Goal: Complete application form

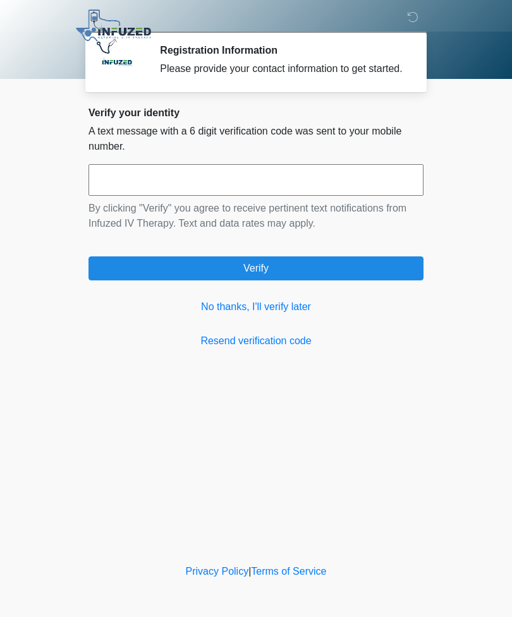
click at [296, 315] on link "No thanks, I'll verify later" at bounding box center [255, 306] width 335 height 15
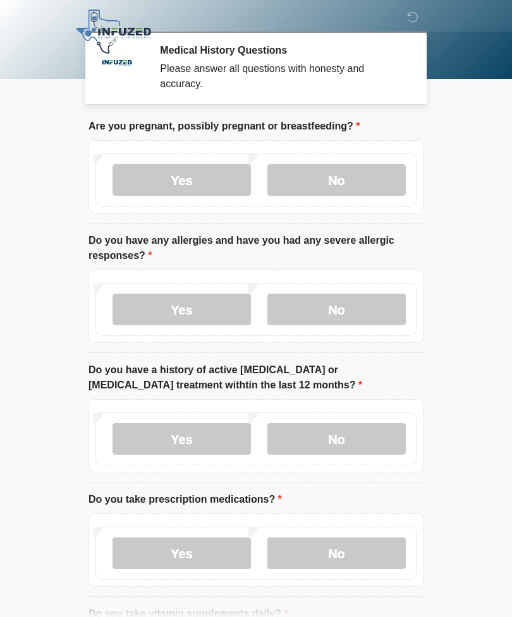
click at [363, 188] on label "No" at bounding box center [336, 180] width 138 height 32
click at [358, 314] on label "No" at bounding box center [336, 310] width 138 height 32
click at [365, 424] on label "No" at bounding box center [336, 439] width 138 height 32
click at [381, 542] on label "No" at bounding box center [336, 553] width 138 height 32
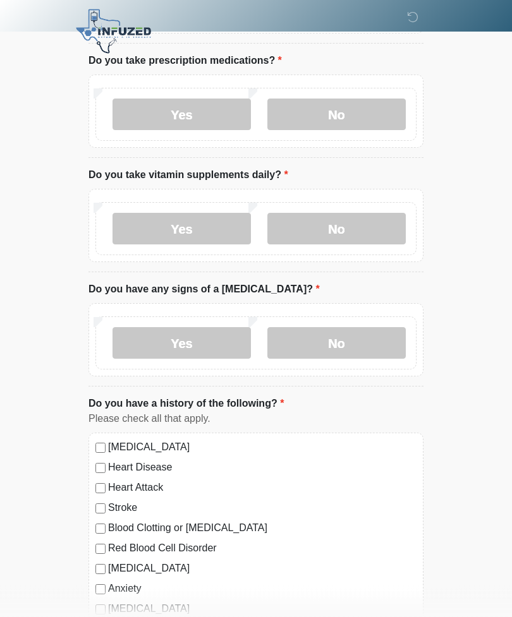
scroll to position [440, 0]
click at [359, 234] on label "No" at bounding box center [336, 228] width 138 height 32
click at [352, 339] on label "No" at bounding box center [336, 343] width 138 height 32
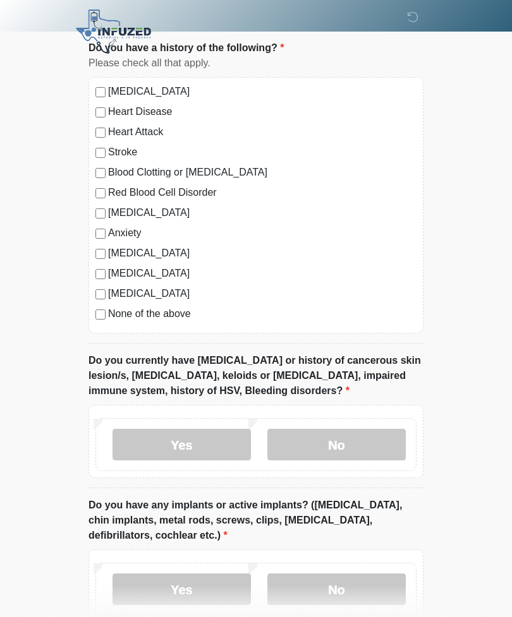
scroll to position [800, 0]
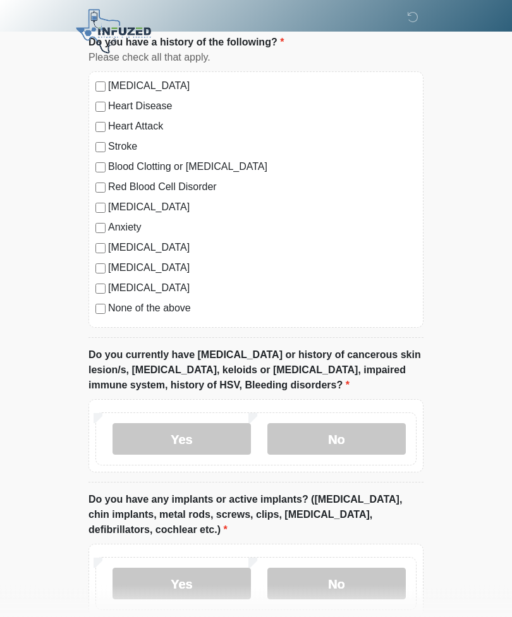
click at [167, 301] on label "None of the above" at bounding box center [262, 308] width 308 height 15
click at [370, 446] on label "No" at bounding box center [336, 440] width 138 height 32
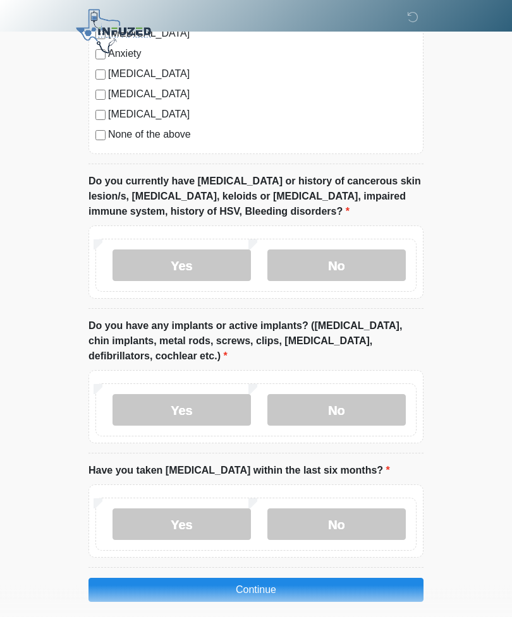
scroll to position [983, 0]
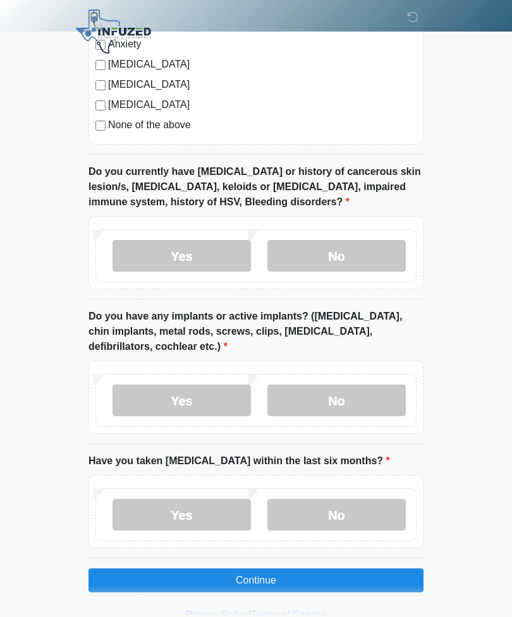
click at [365, 396] on label "No" at bounding box center [336, 401] width 138 height 32
click at [374, 507] on label "No" at bounding box center [336, 515] width 138 height 32
click at [384, 572] on button "Continue" at bounding box center [255, 580] width 335 height 24
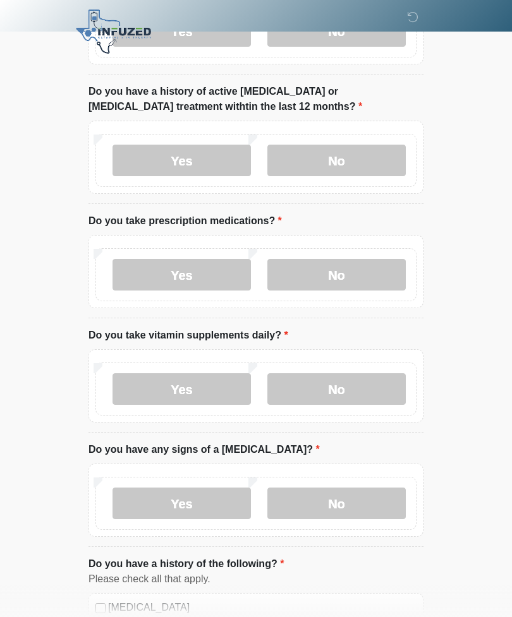
scroll to position [0, 0]
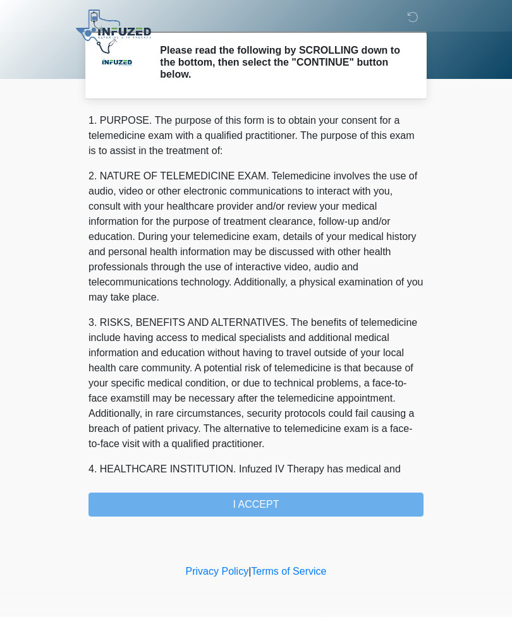
click at [390, 502] on div "1. PURPOSE. The purpose of this form is to obtain your consent for a telemedici…" at bounding box center [255, 315] width 335 height 404
click at [265, 491] on div "1. PURPOSE. The purpose of this form is to obtain your consent for a telemedici…" at bounding box center [255, 315] width 335 height 404
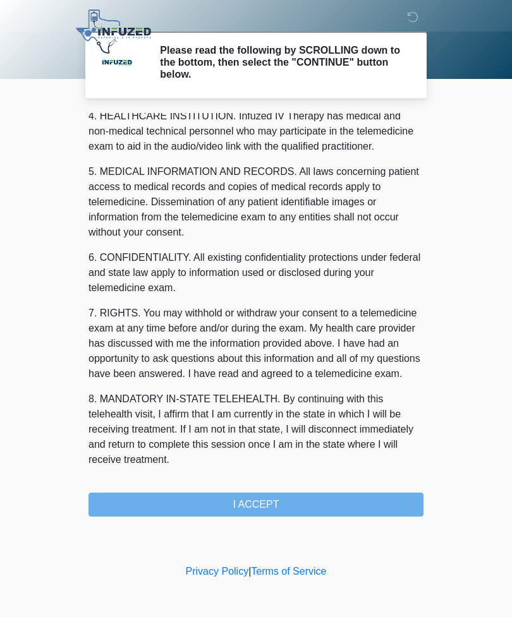
scroll to position [368, 0]
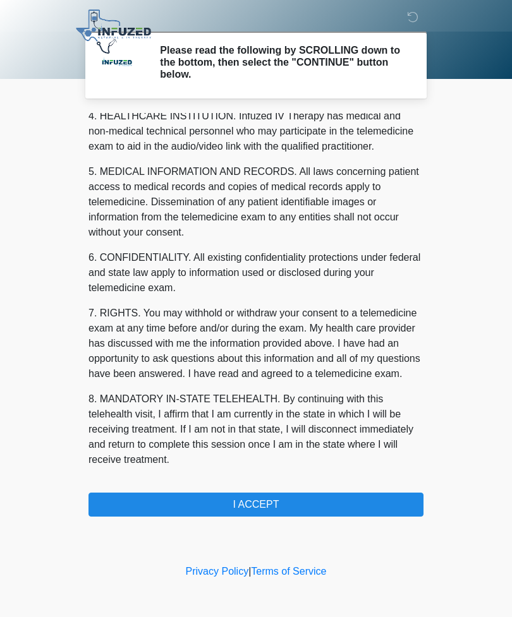
click at [356, 498] on button "I ACCEPT" at bounding box center [255, 505] width 335 height 24
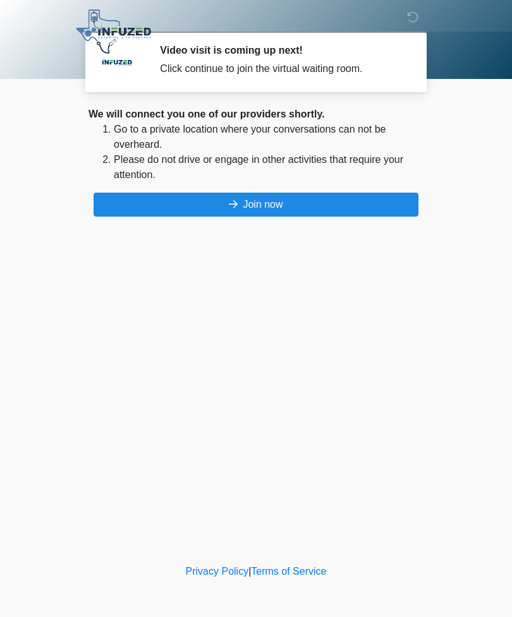
click at [370, 204] on button "Join now" at bounding box center [255, 205] width 325 height 24
